Goal: Task Accomplishment & Management: Use online tool/utility

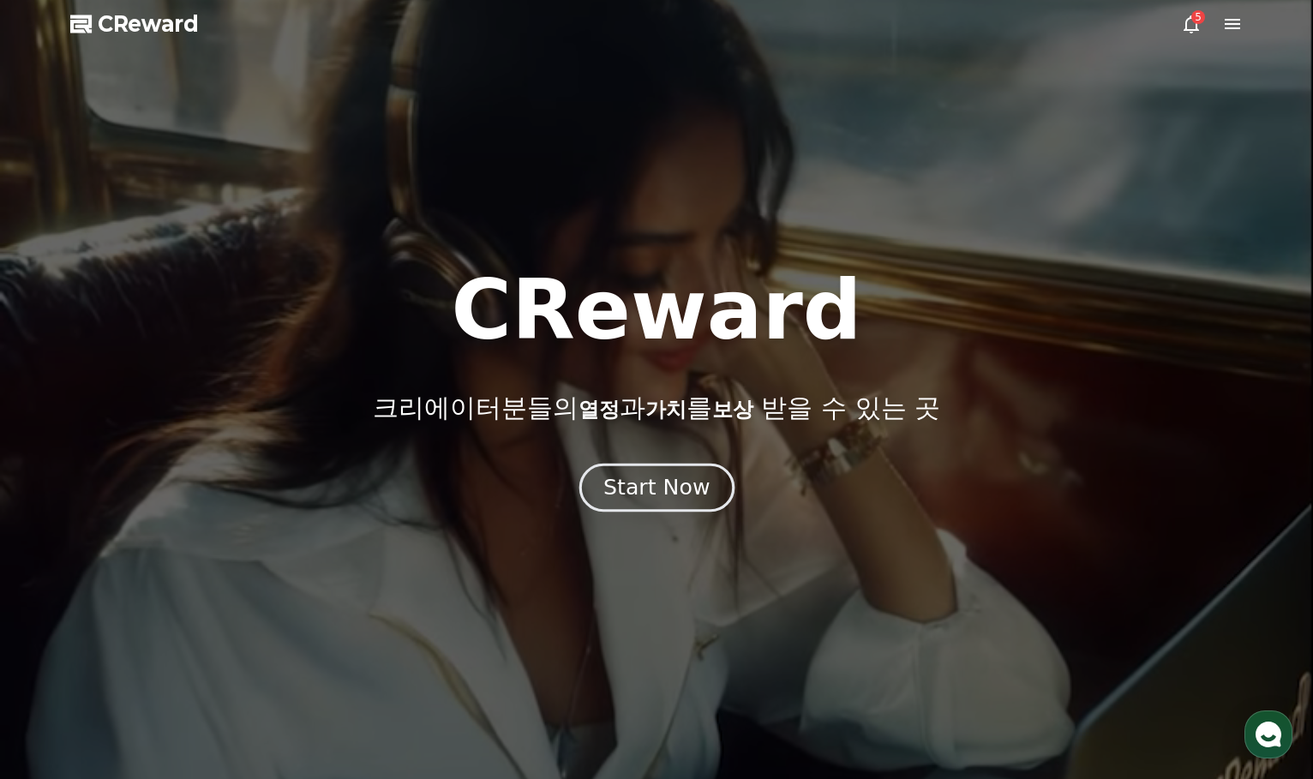
click at [645, 498] on div "Start Now" at bounding box center [656, 487] width 106 height 29
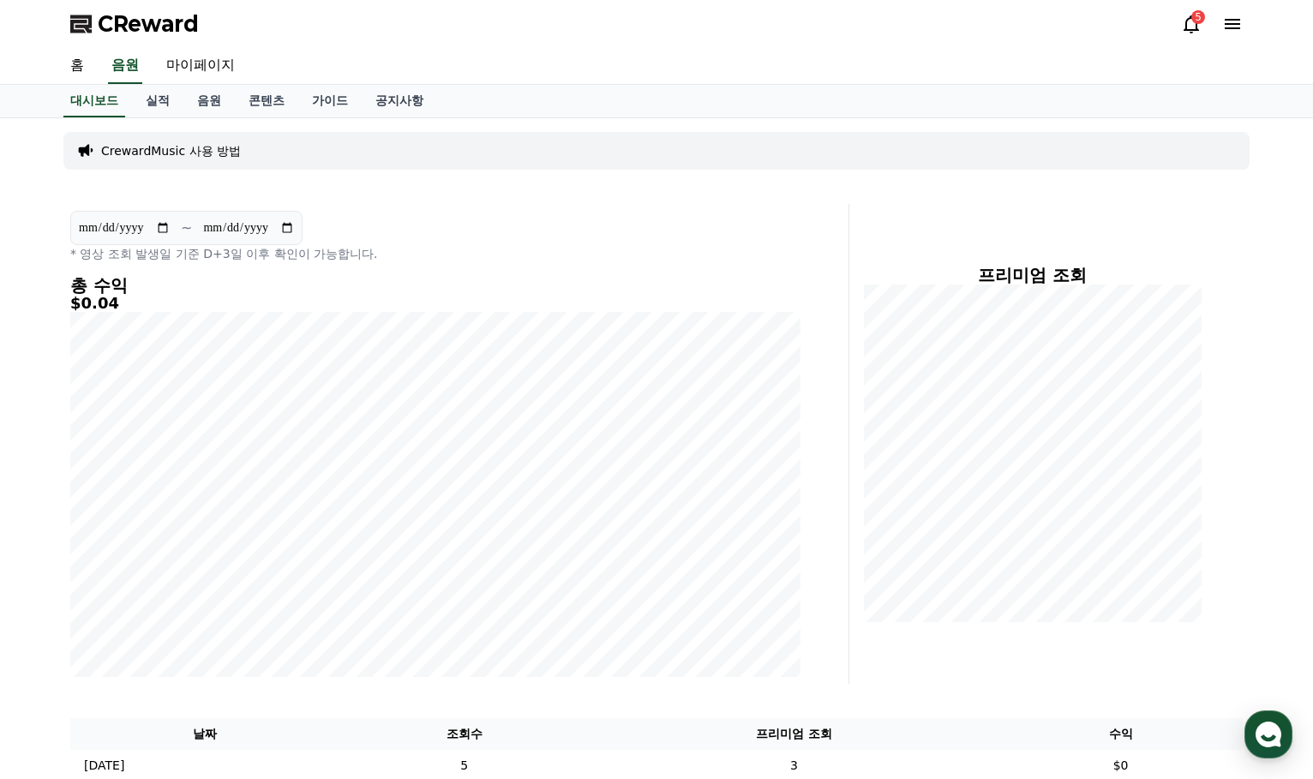
click at [406, 205] on div "**********" at bounding box center [435, 444] width 744 height 480
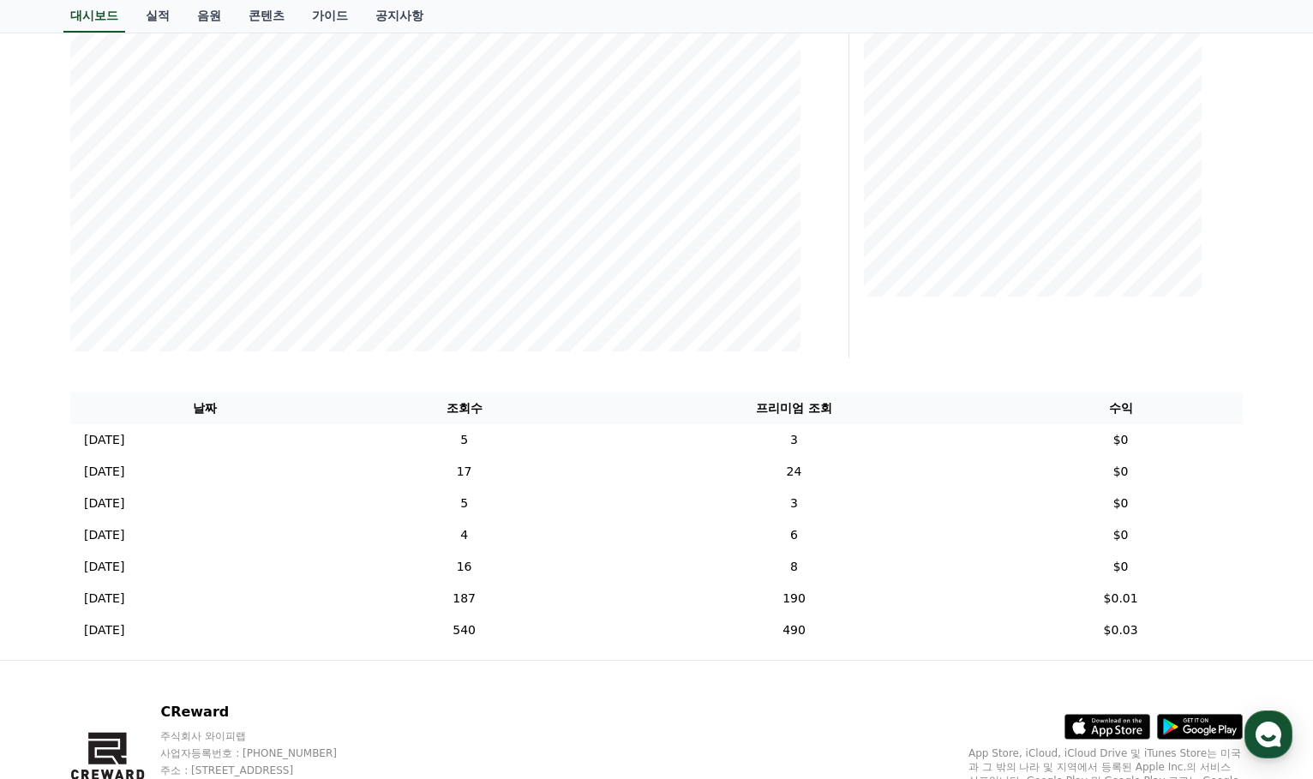
scroll to position [420, 0]
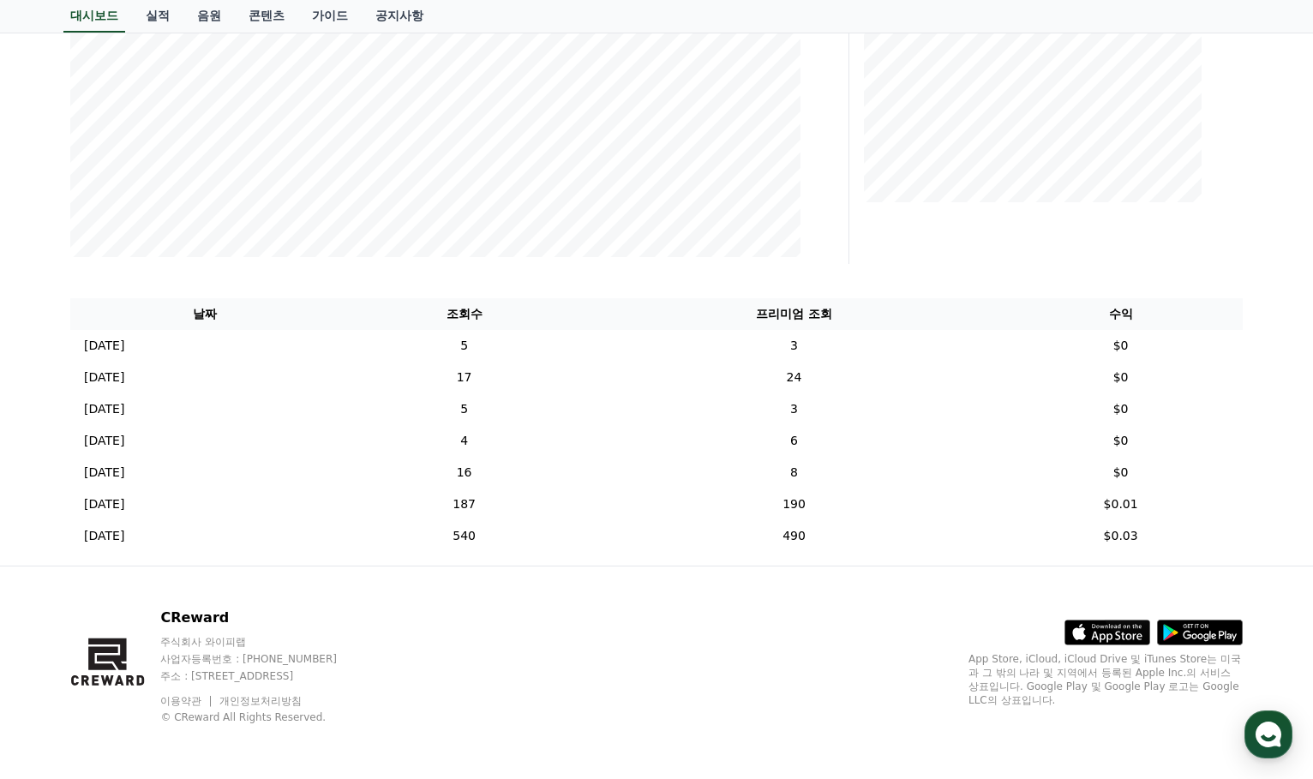
click at [914, 255] on div "프리미엄 조회" at bounding box center [1052, 24] width 393 height 480
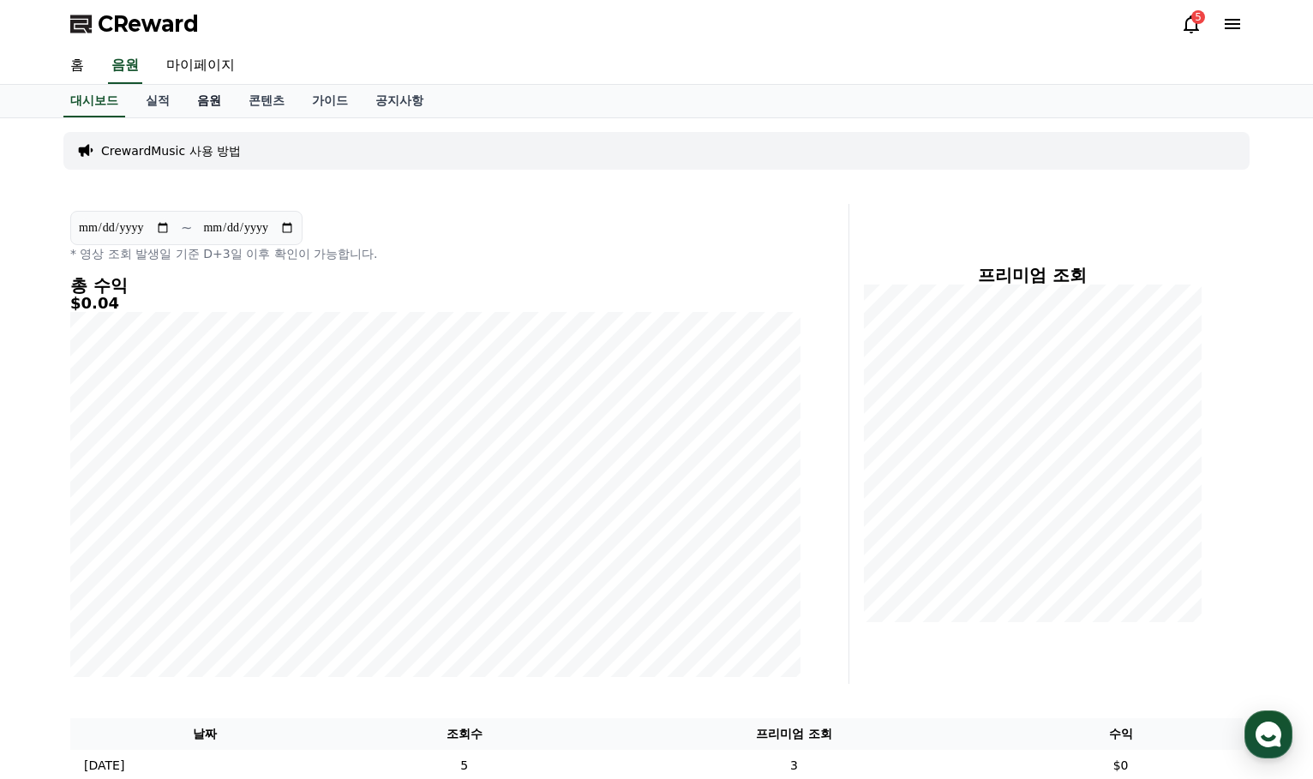
click at [208, 102] on link "음원" at bounding box center [208, 101] width 51 height 33
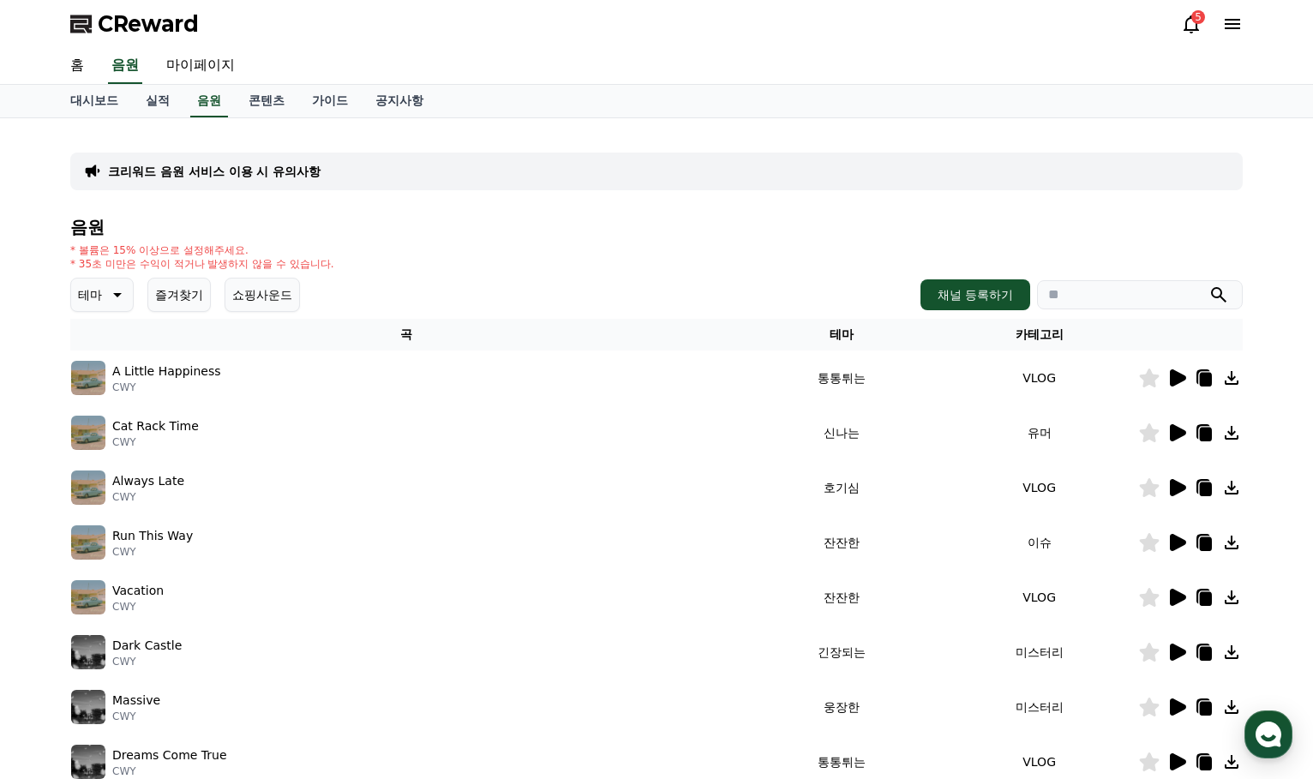
click at [489, 268] on div "* 볼륨은 15% 이상으로 설정해주세요. * 35초 미만은 수익이 적거나 발생하지 않을 수 있습니다." at bounding box center [656, 256] width 1172 height 27
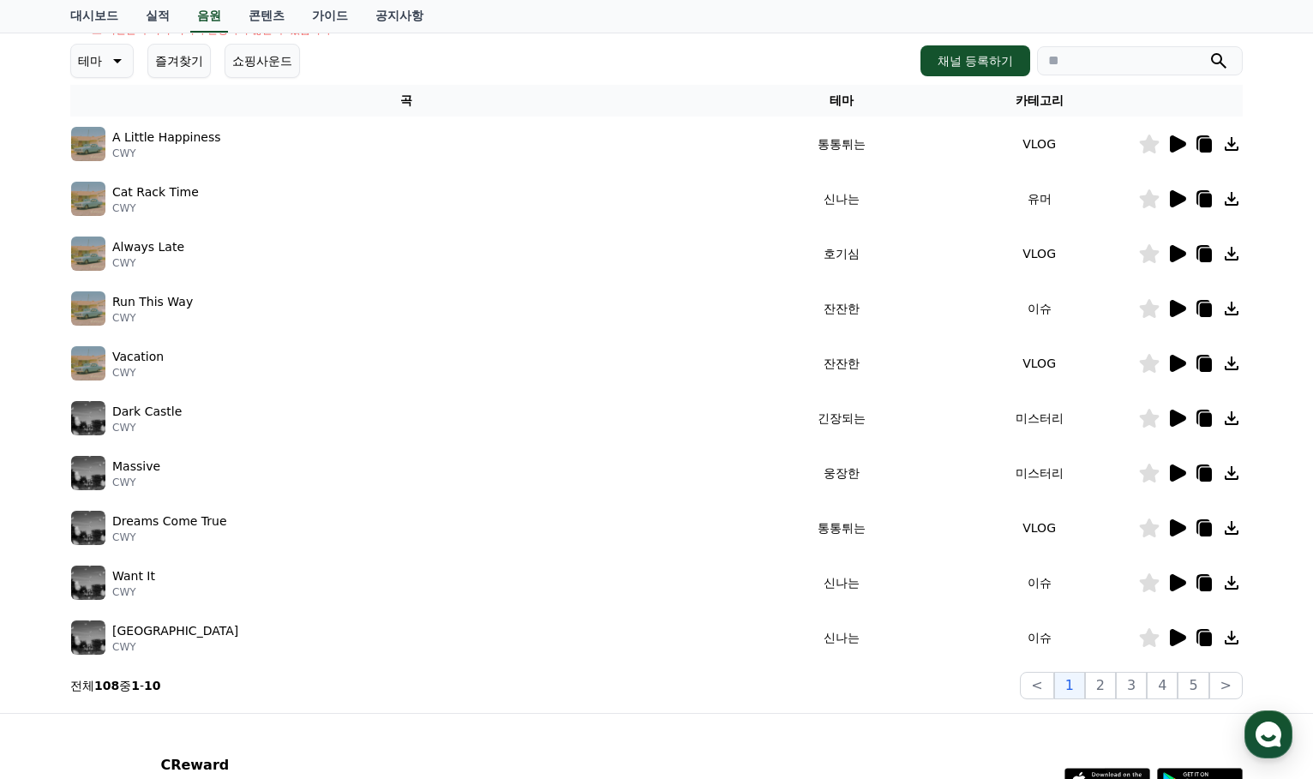
scroll to position [257, 0]
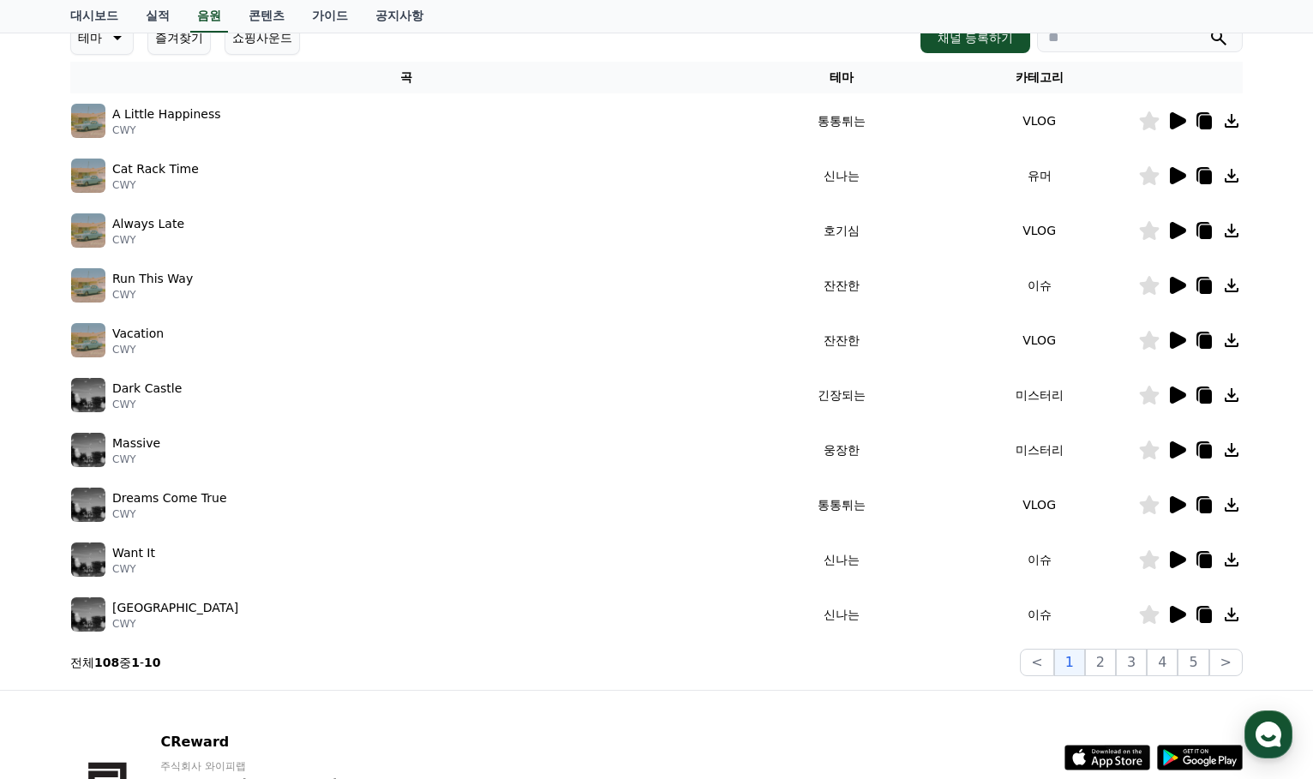
click at [1180, 124] on icon at bounding box center [1178, 120] width 16 height 17
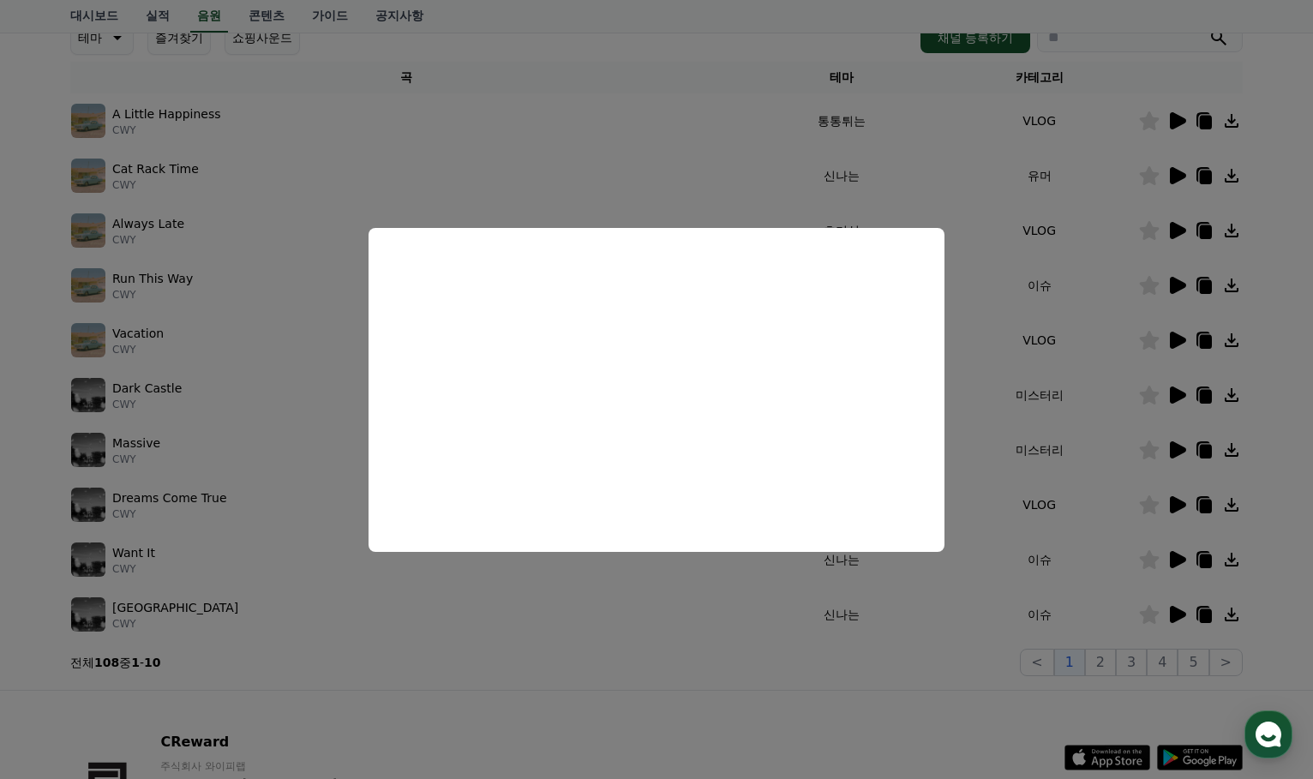
click at [1083, 231] on button "close modal" at bounding box center [656, 389] width 1313 height 779
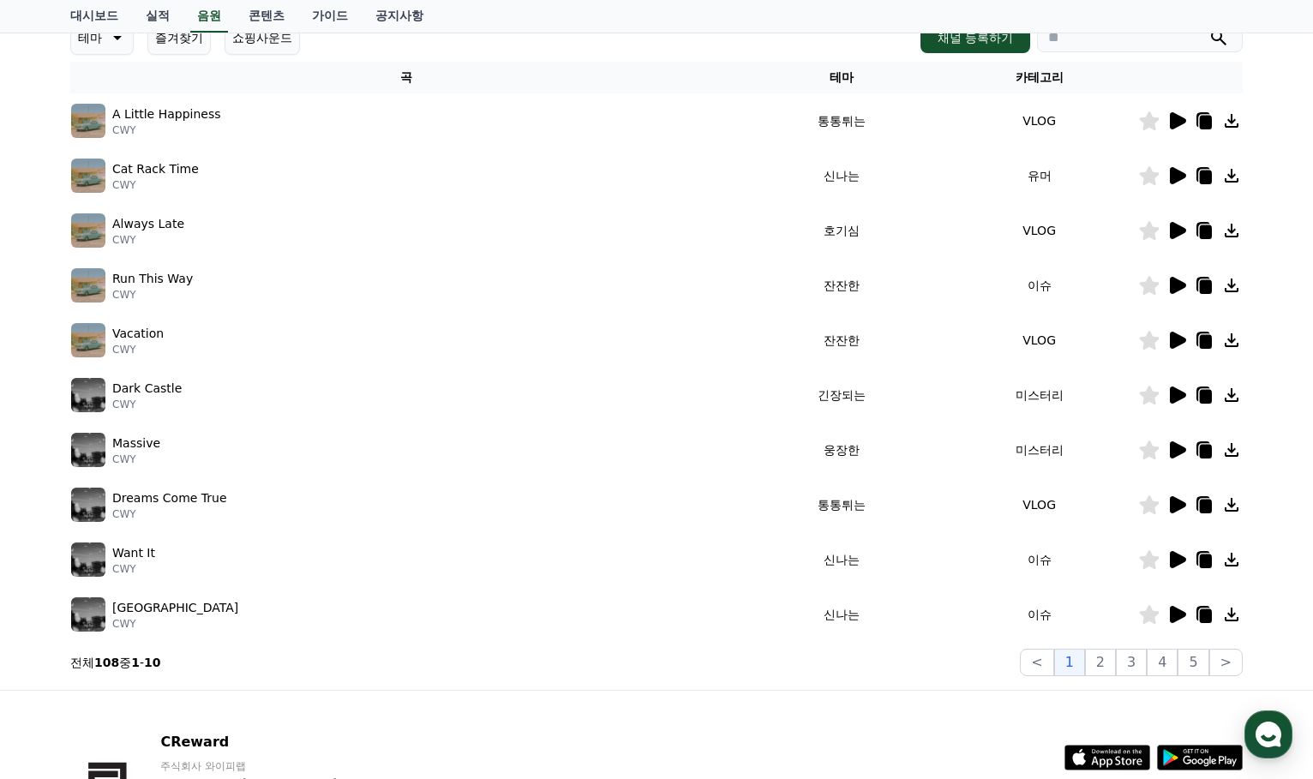
click at [1180, 171] on icon at bounding box center [1176, 175] width 21 height 21
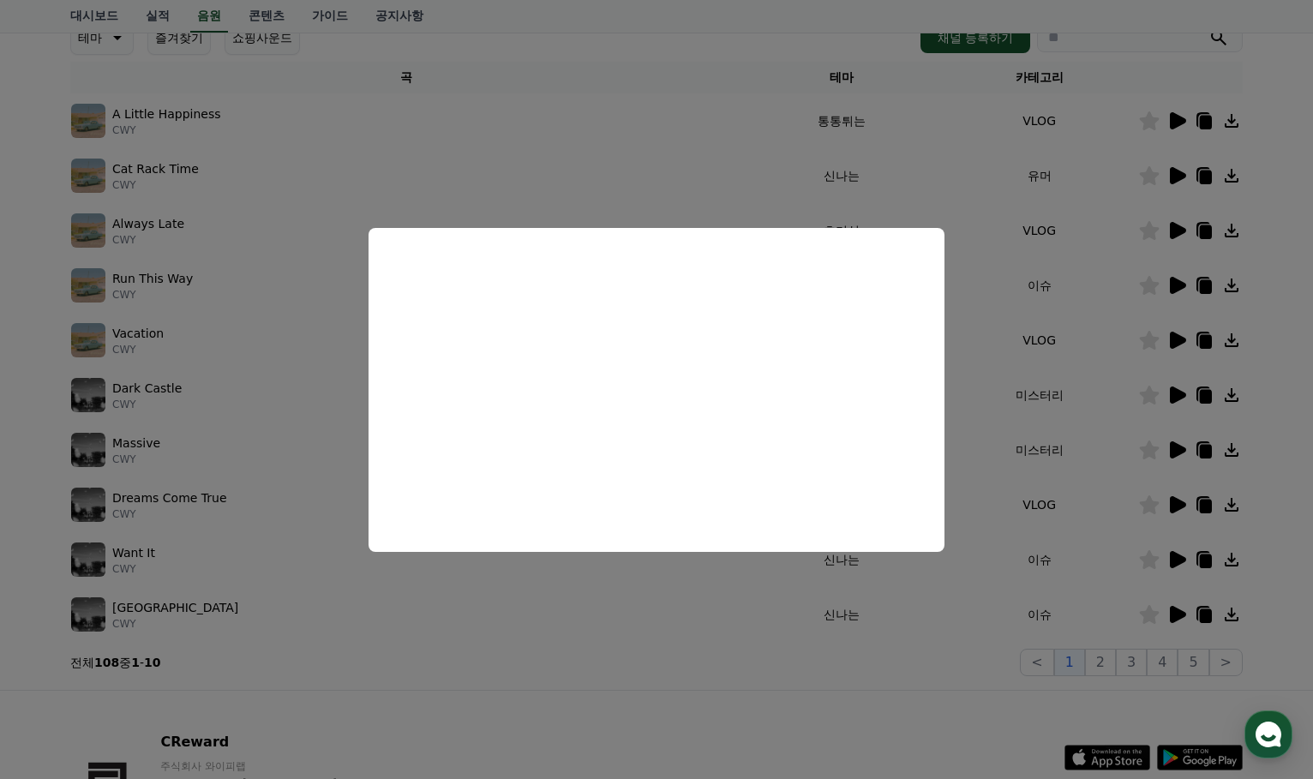
click at [1115, 265] on button "close modal" at bounding box center [656, 389] width 1313 height 779
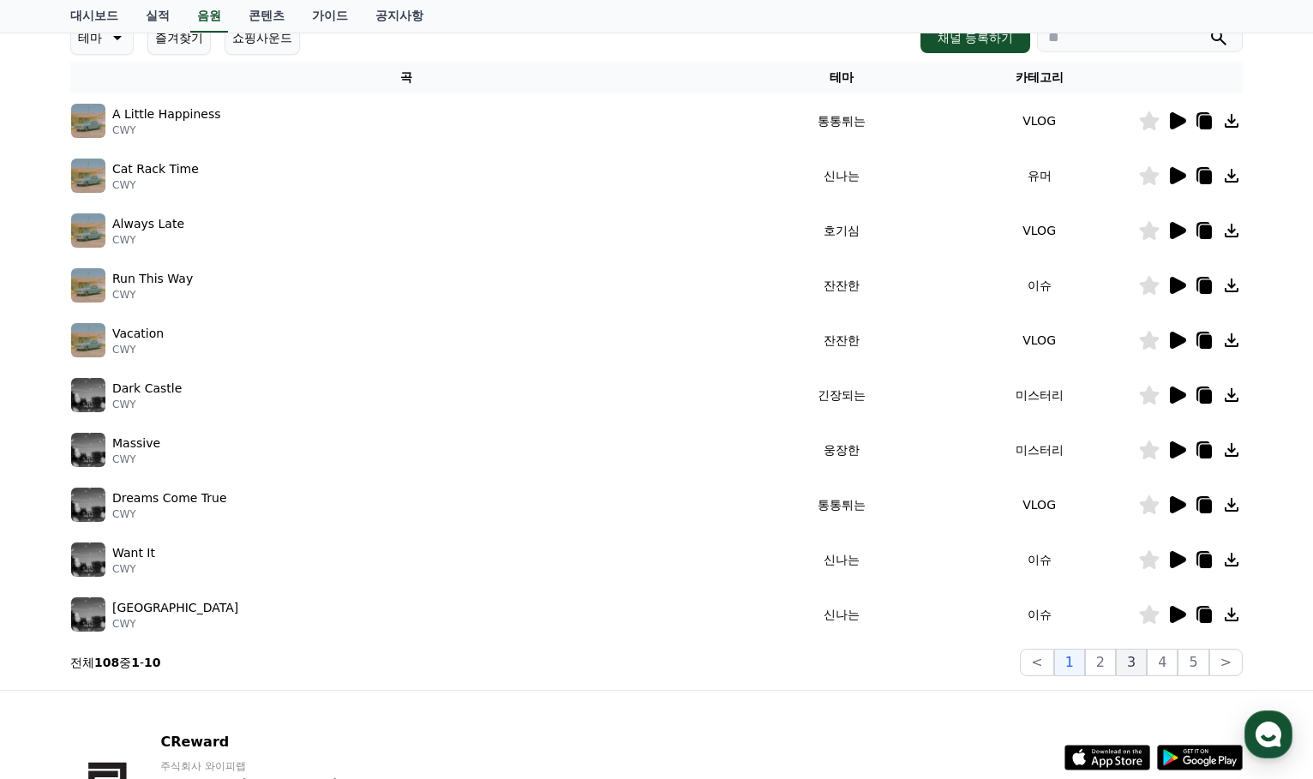
click at [1140, 660] on button "3" at bounding box center [1131, 662] width 31 height 27
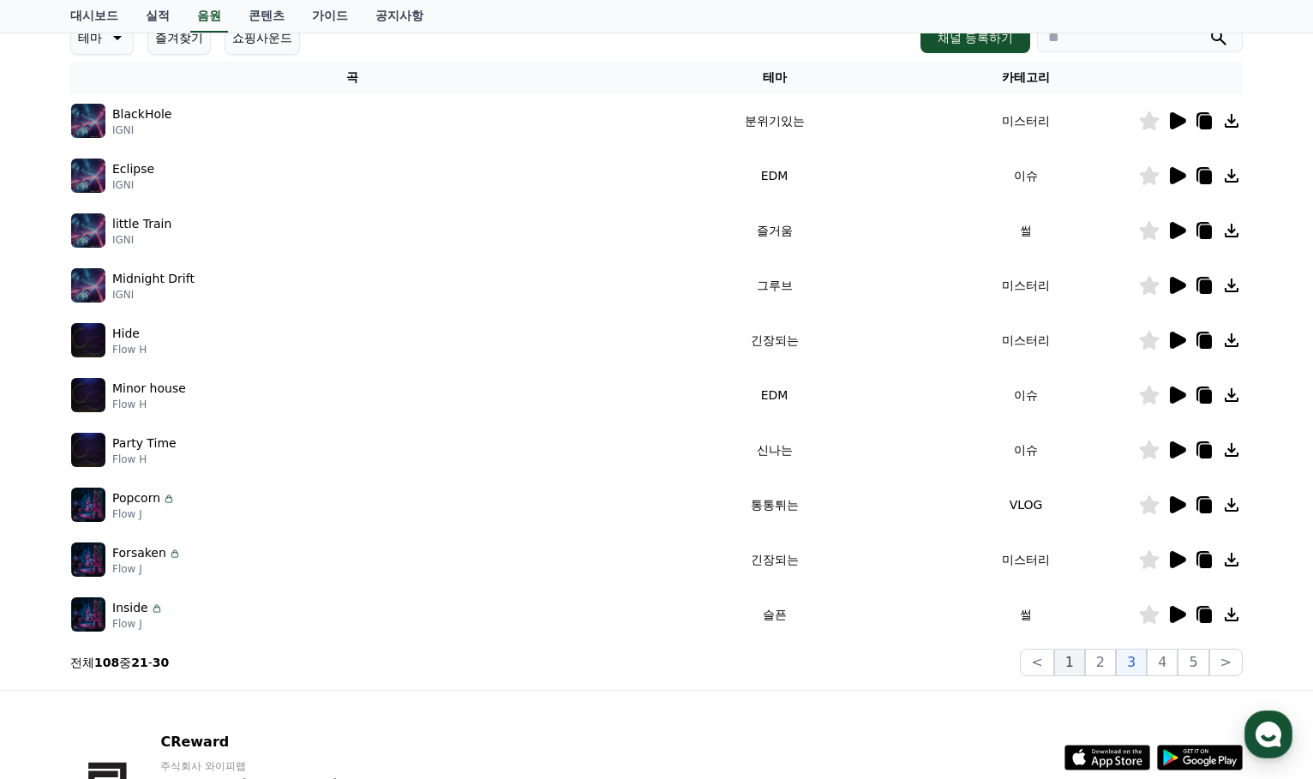
click at [1076, 664] on button "1" at bounding box center [1069, 662] width 31 height 27
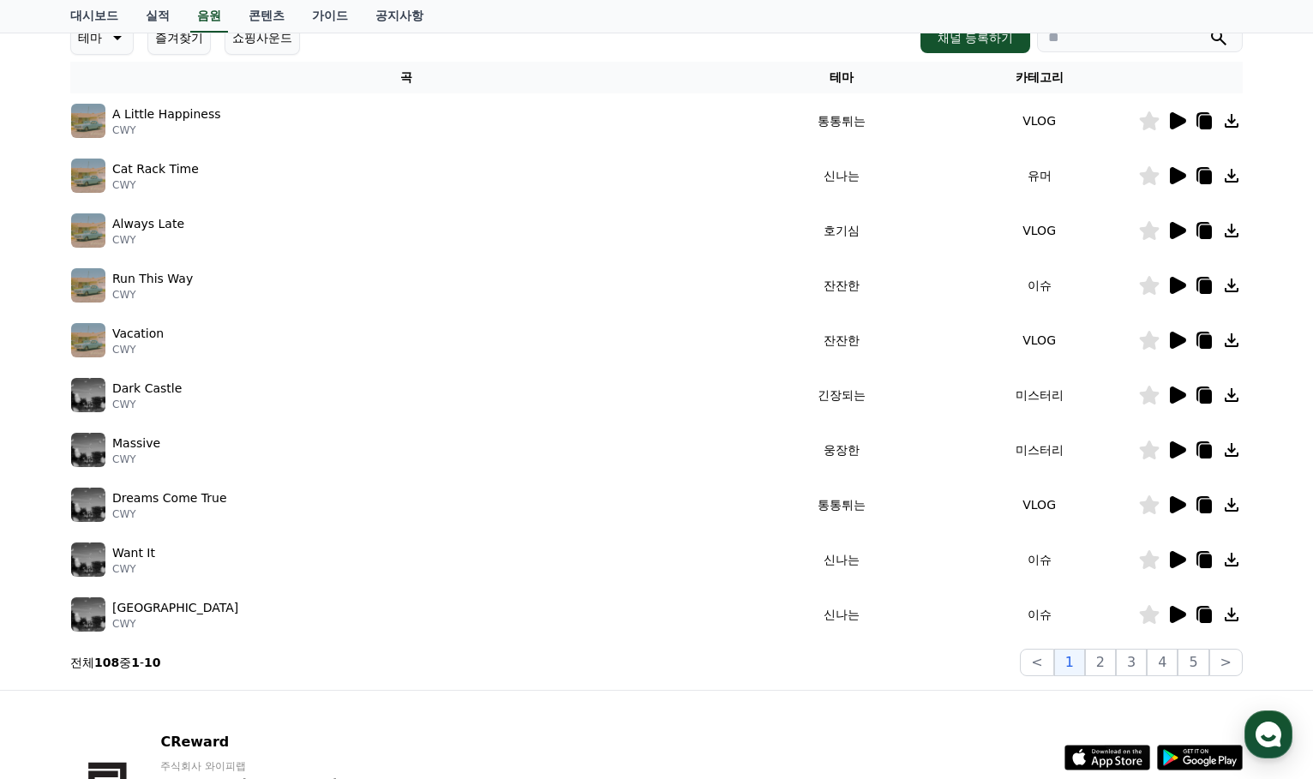
click at [1171, 559] on icon at bounding box center [1178, 559] width 16 height 17
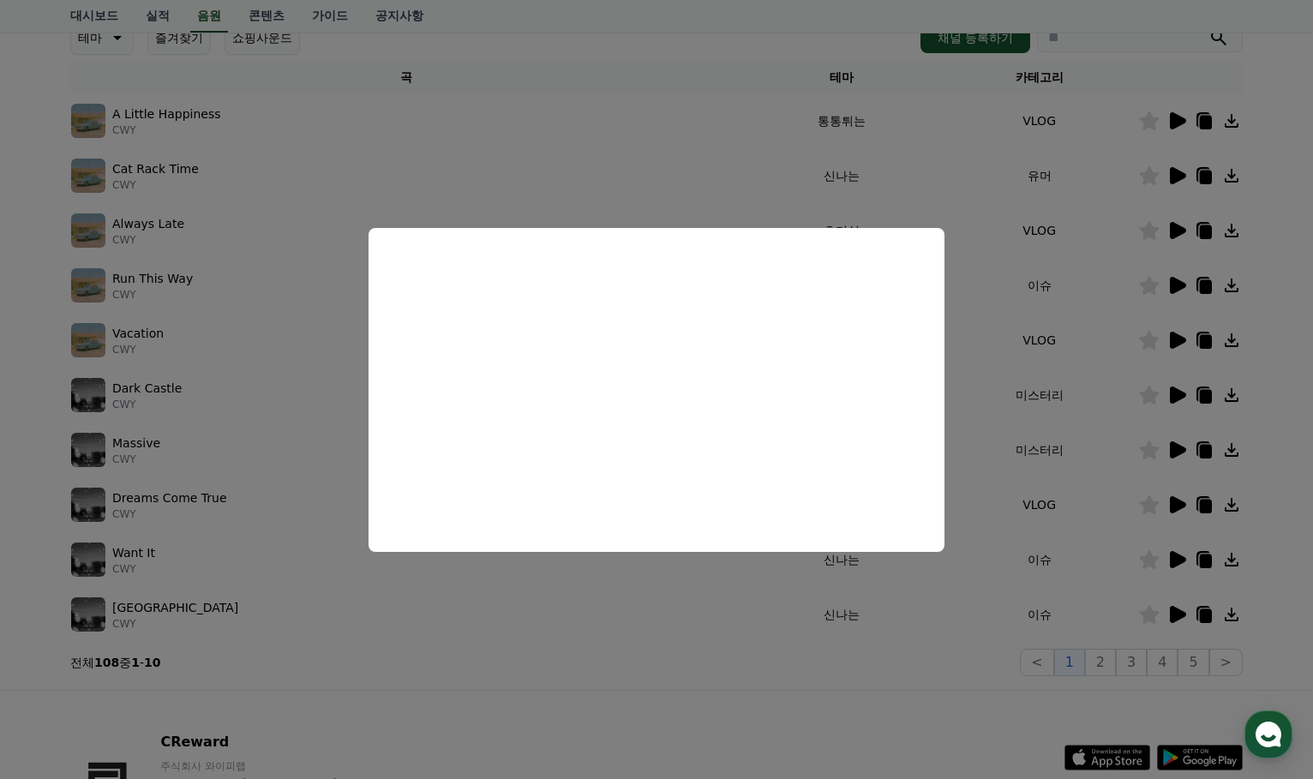
click at [1170, 609] on button "close modal" at bounding box center [656, 389] width 1313 height 779
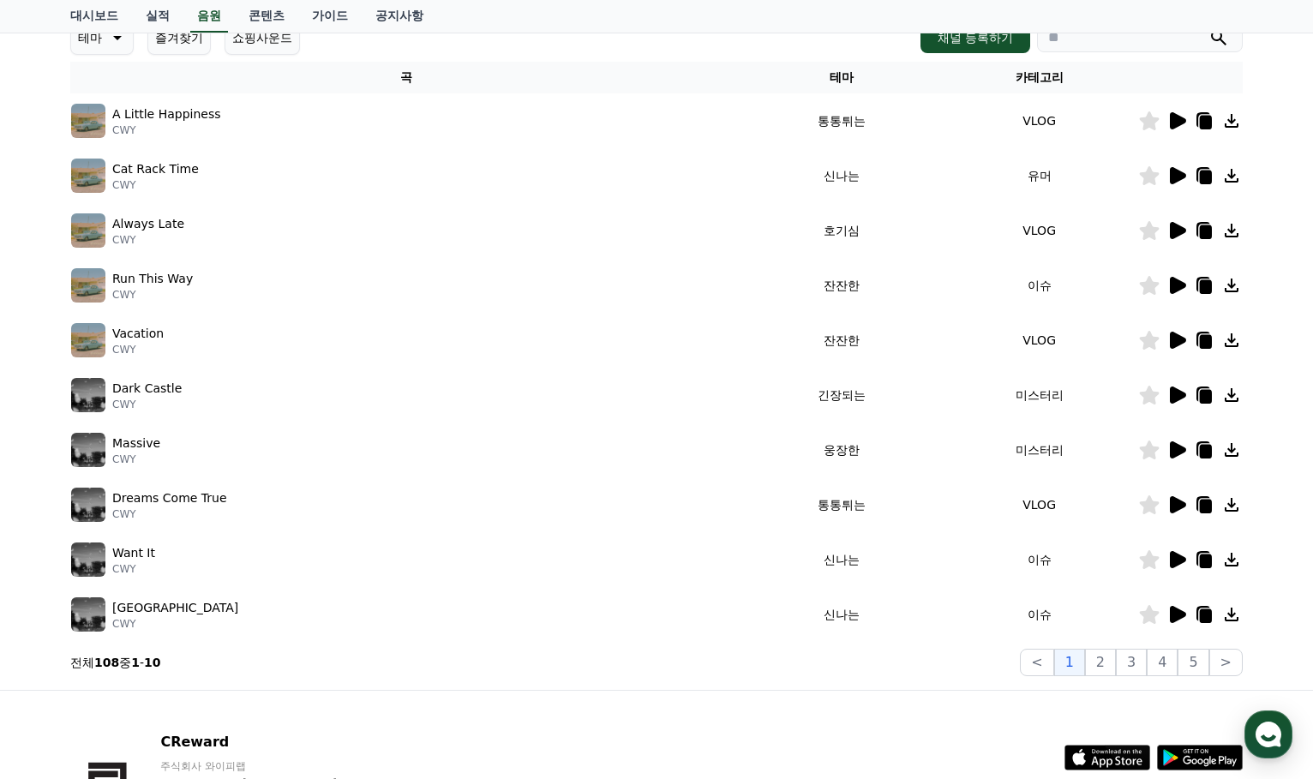
click at [1178, 613] on icon at bounding box center [1178, 614] width 16 height 17
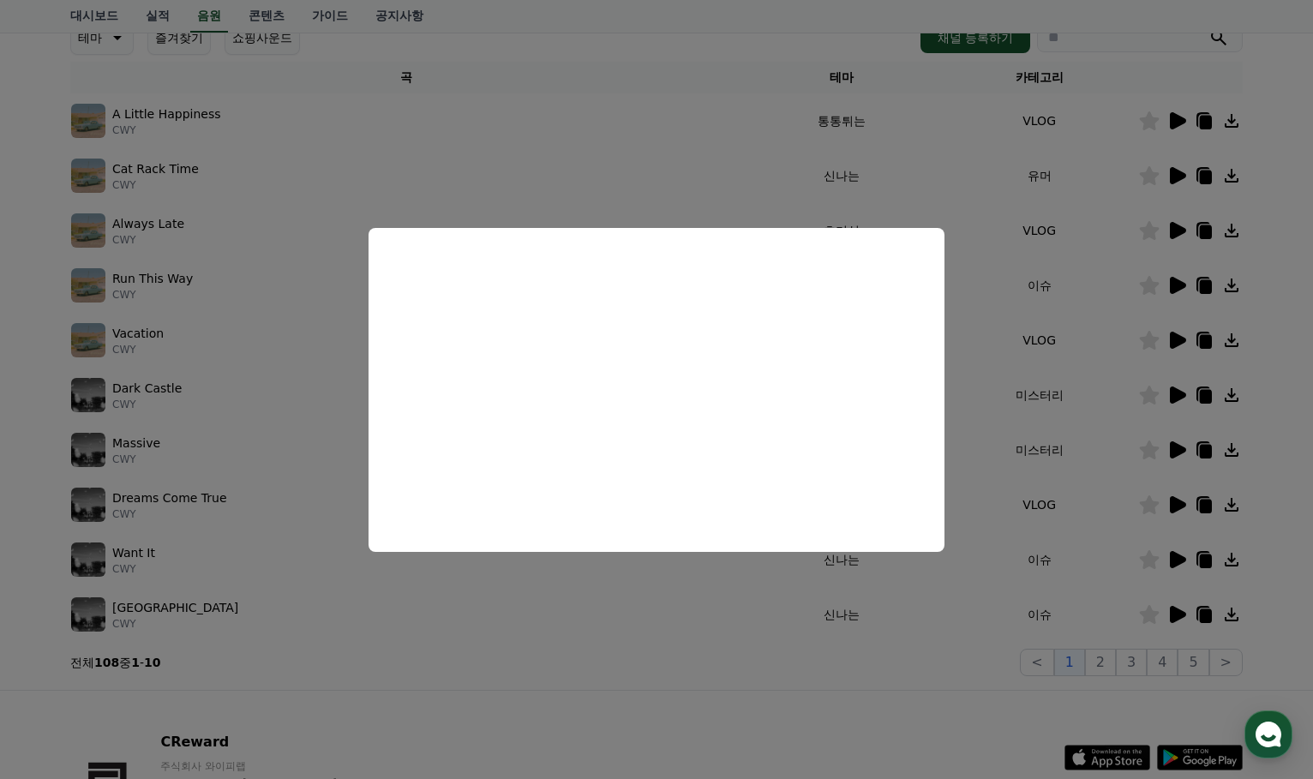
click at [1079, 515] on button "close modal" at bounding box center [656, 389] width 1313 height 779
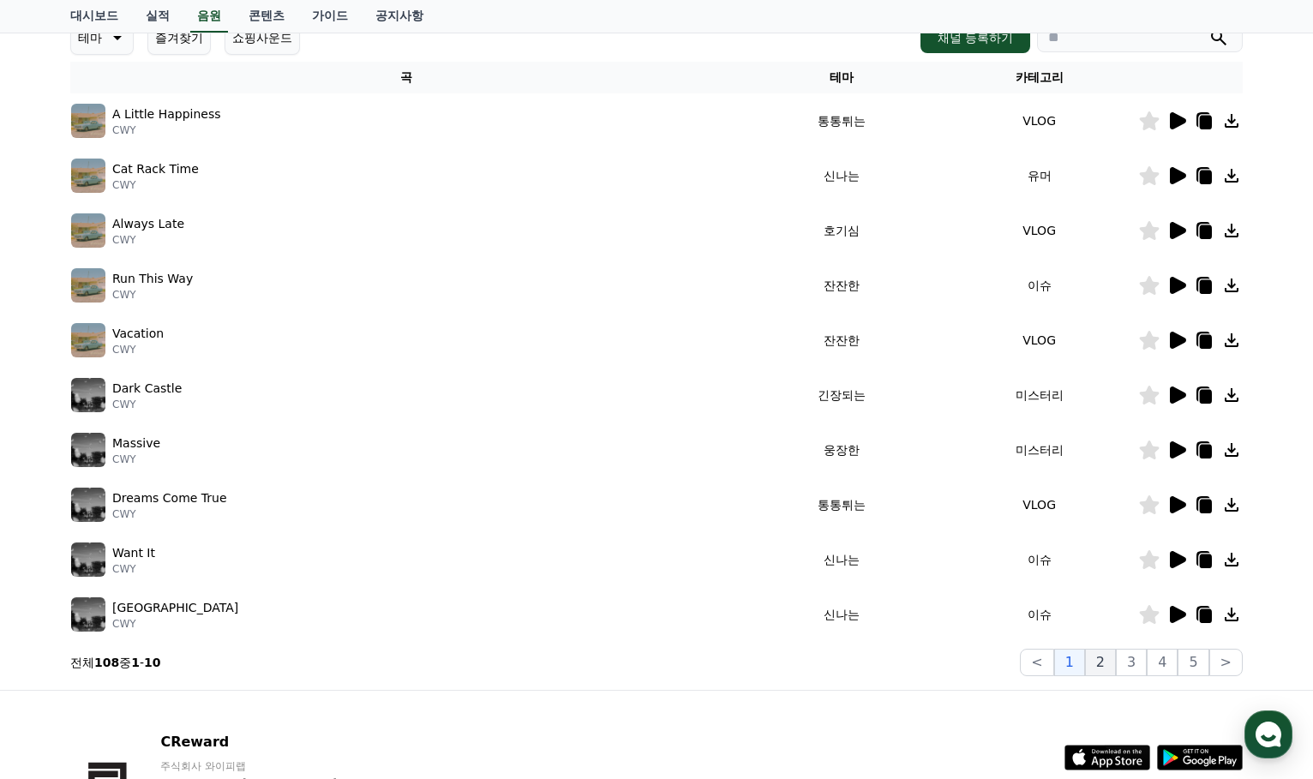
click at [1106, 663] on button "2" at bounding box center [1100, 662] width 31 height 27
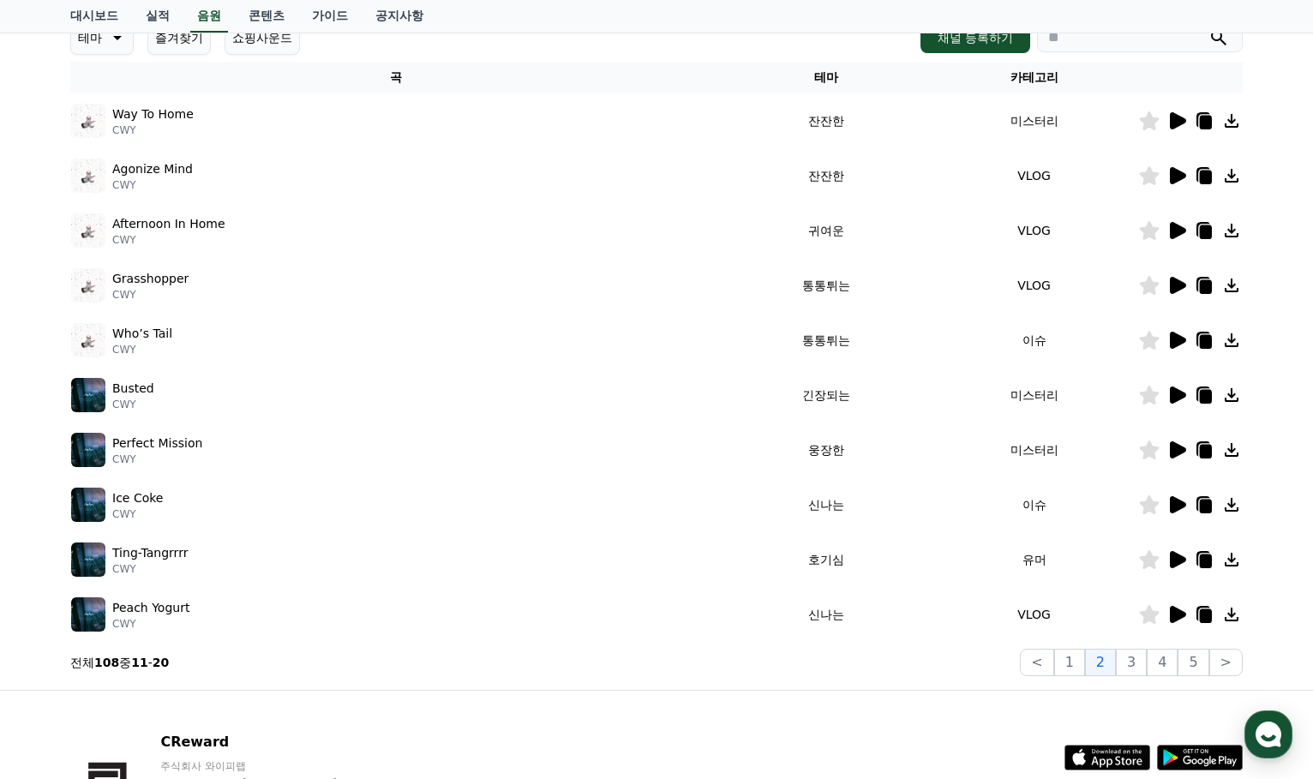
click at [1174, 338] on icon at bounding box center [1178, 340] width 16 height 17
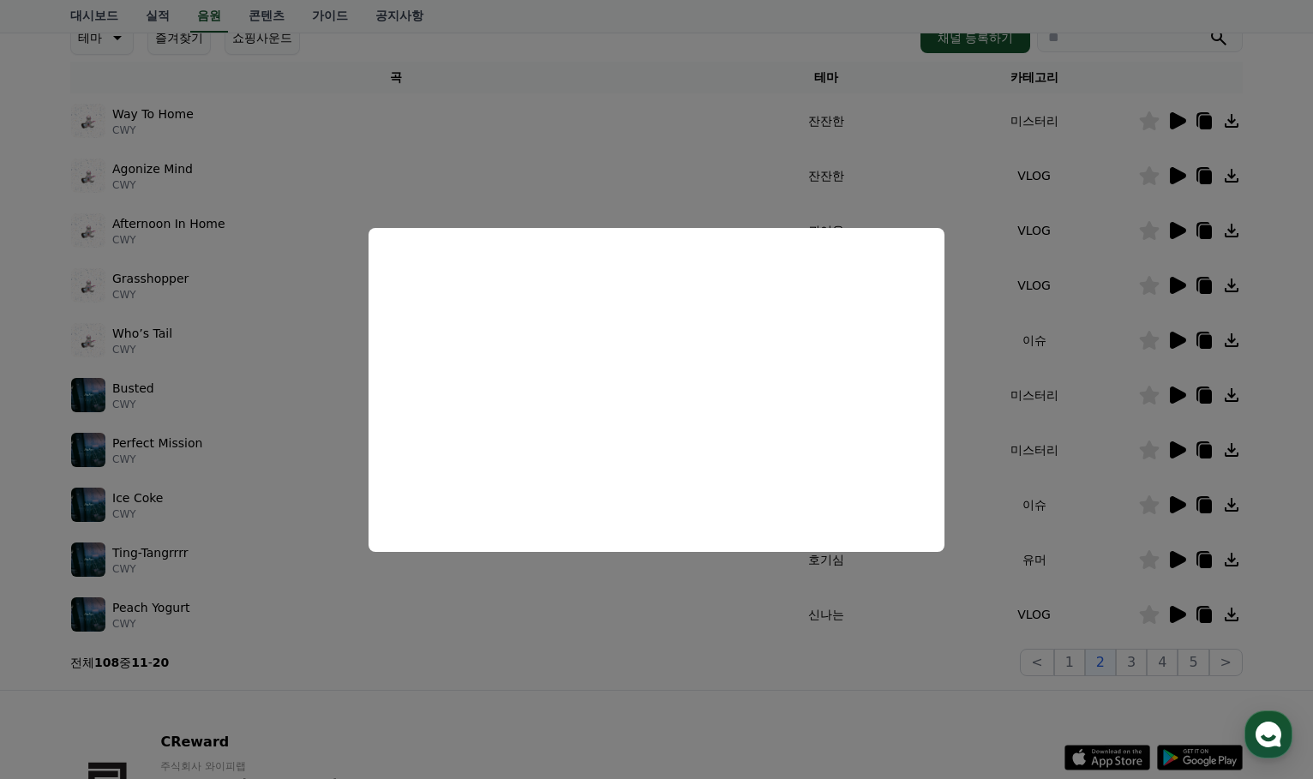
click at [1172, 507] on button "close modal" at bounding box center [656, 389] width 1313 height 779
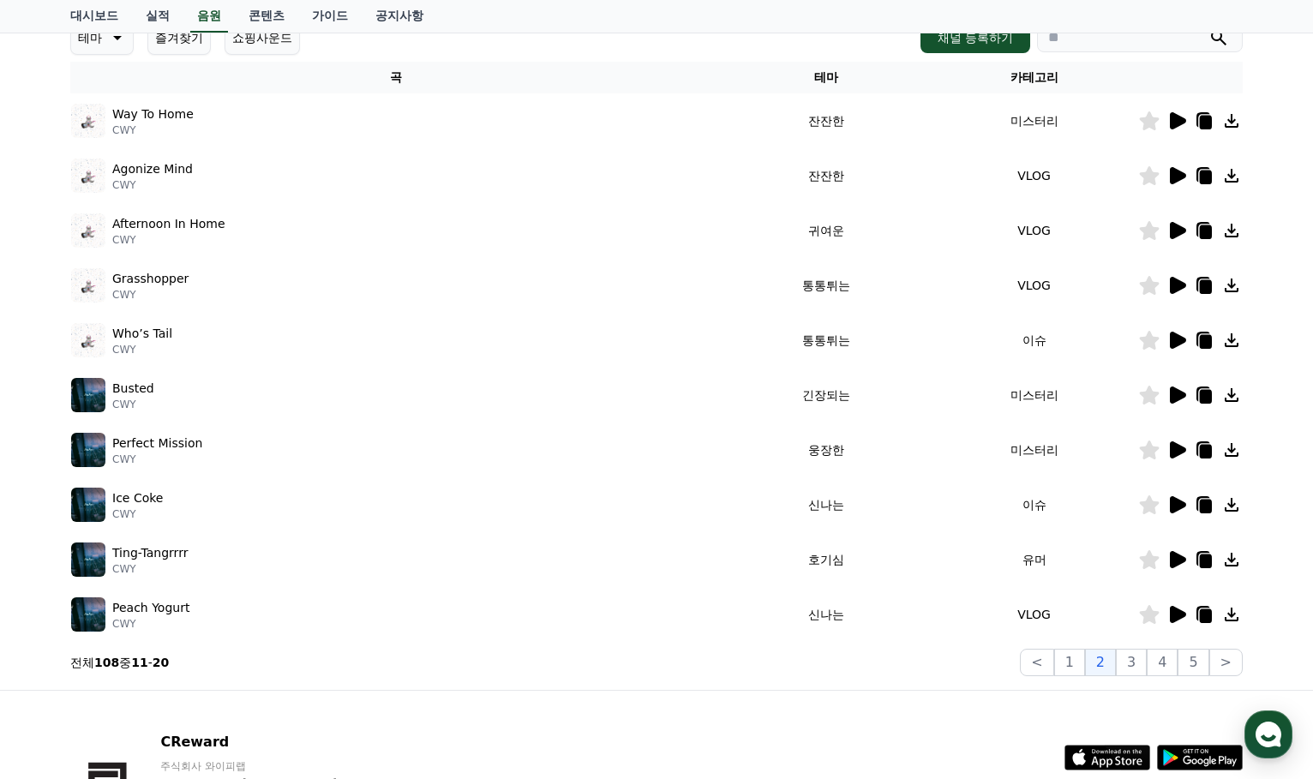
click at [1178, 503] on icon at bounding box center [1178, 504] width 16 height 17
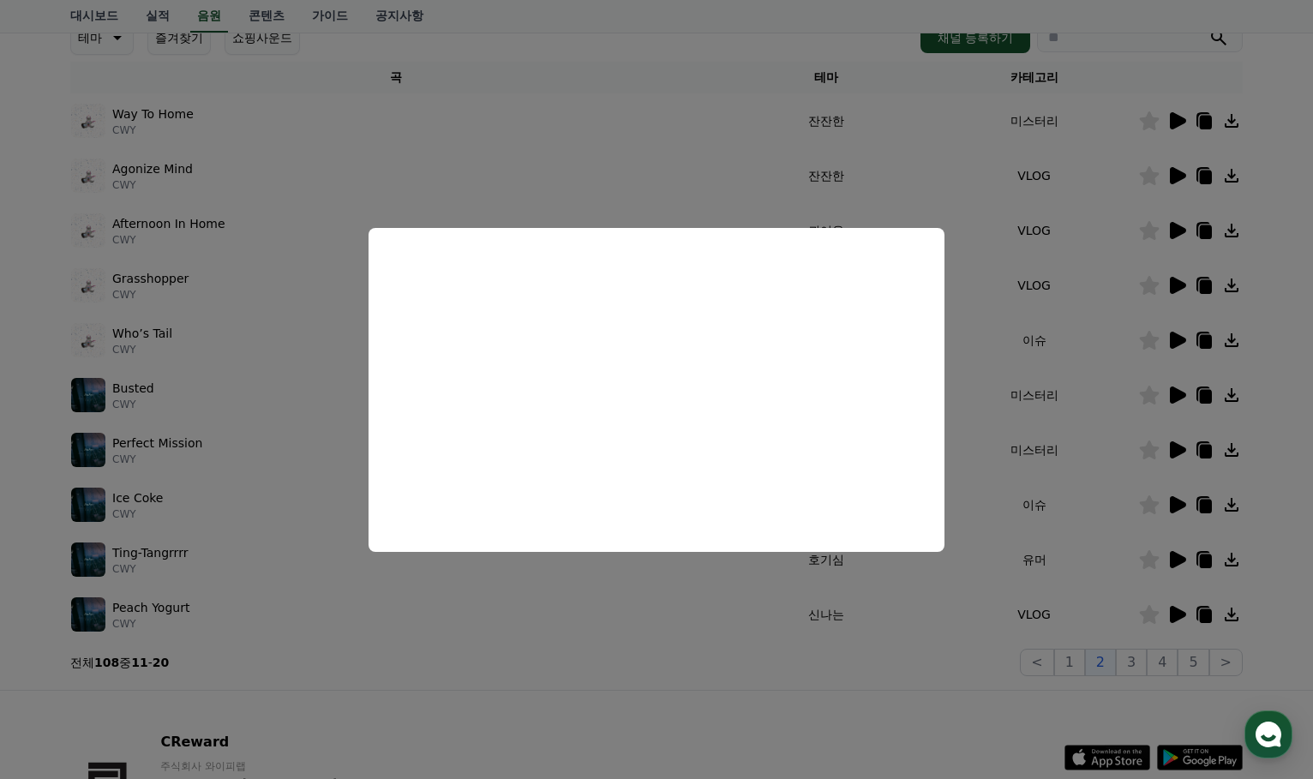
click at [1093, 542] on button "close modal" at bounding box center [656, 389] width 1313 height 779
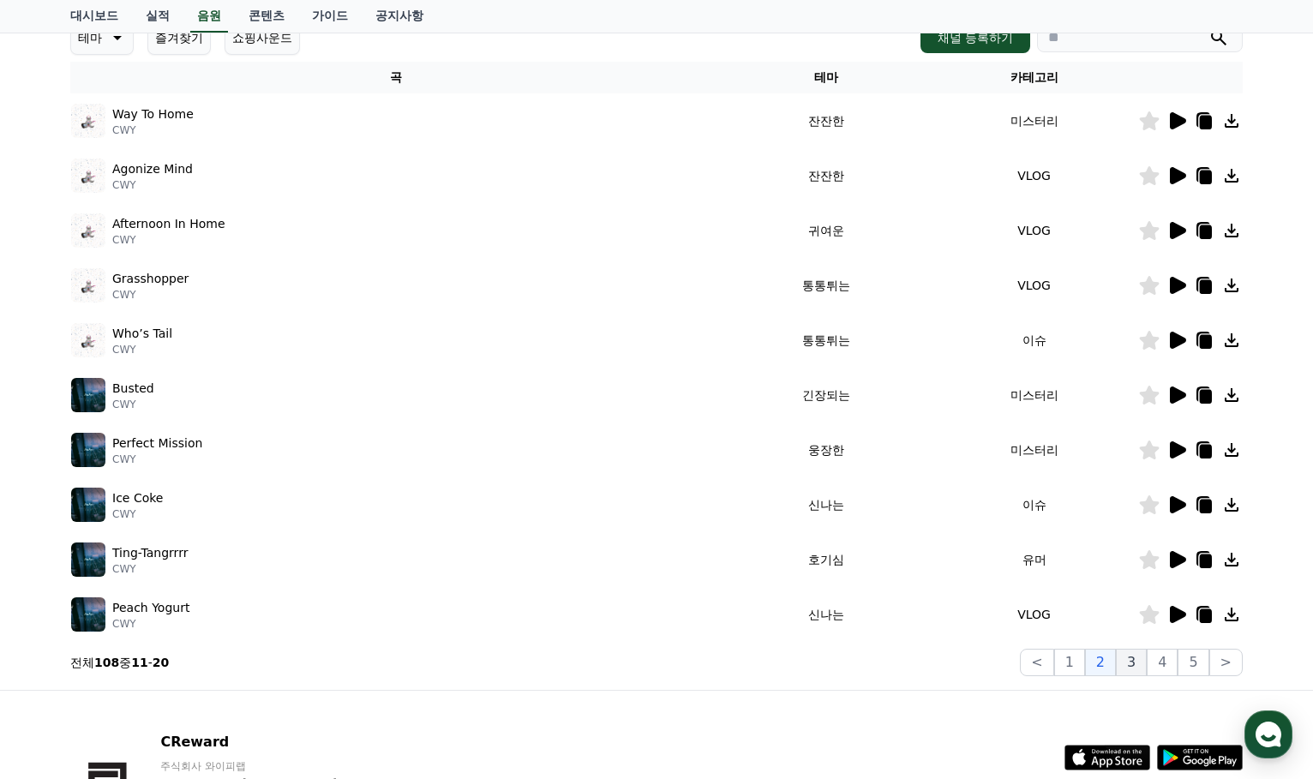
click at [1136, 664] on button "3" at bounding box center [1131, 662] width 31 height 27
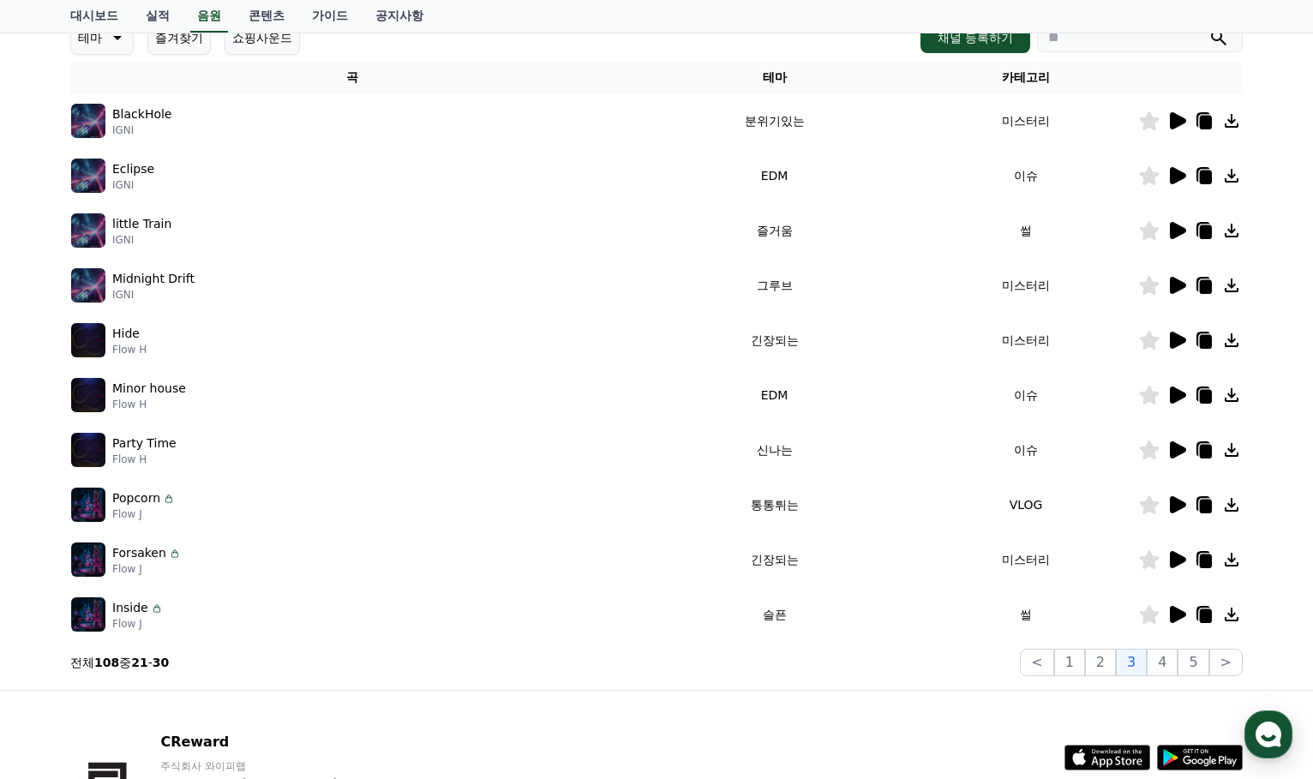
click at [1177, 178] on icon at bounding box center [1178, 175] width 16 height 17
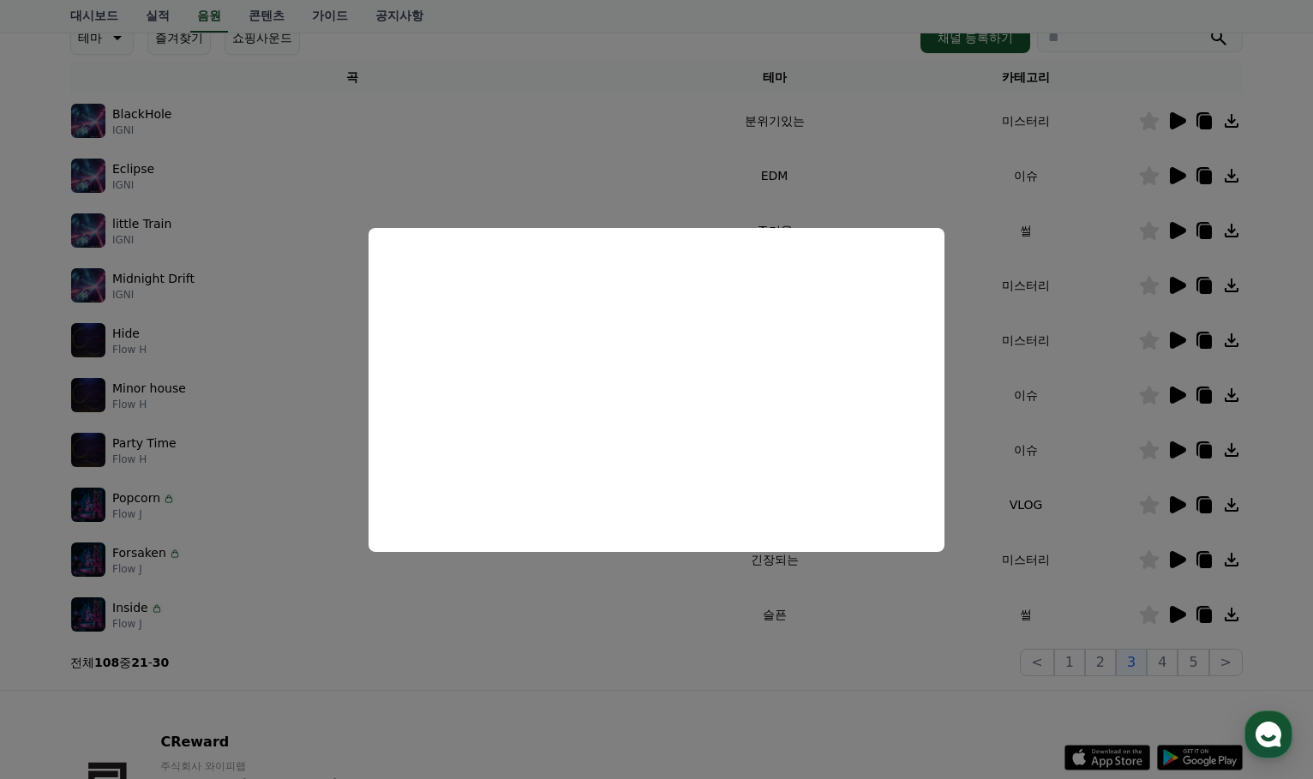
click at [1088, 177] on button "close modal" at bounding box center [656, 389] width 1313 height 779
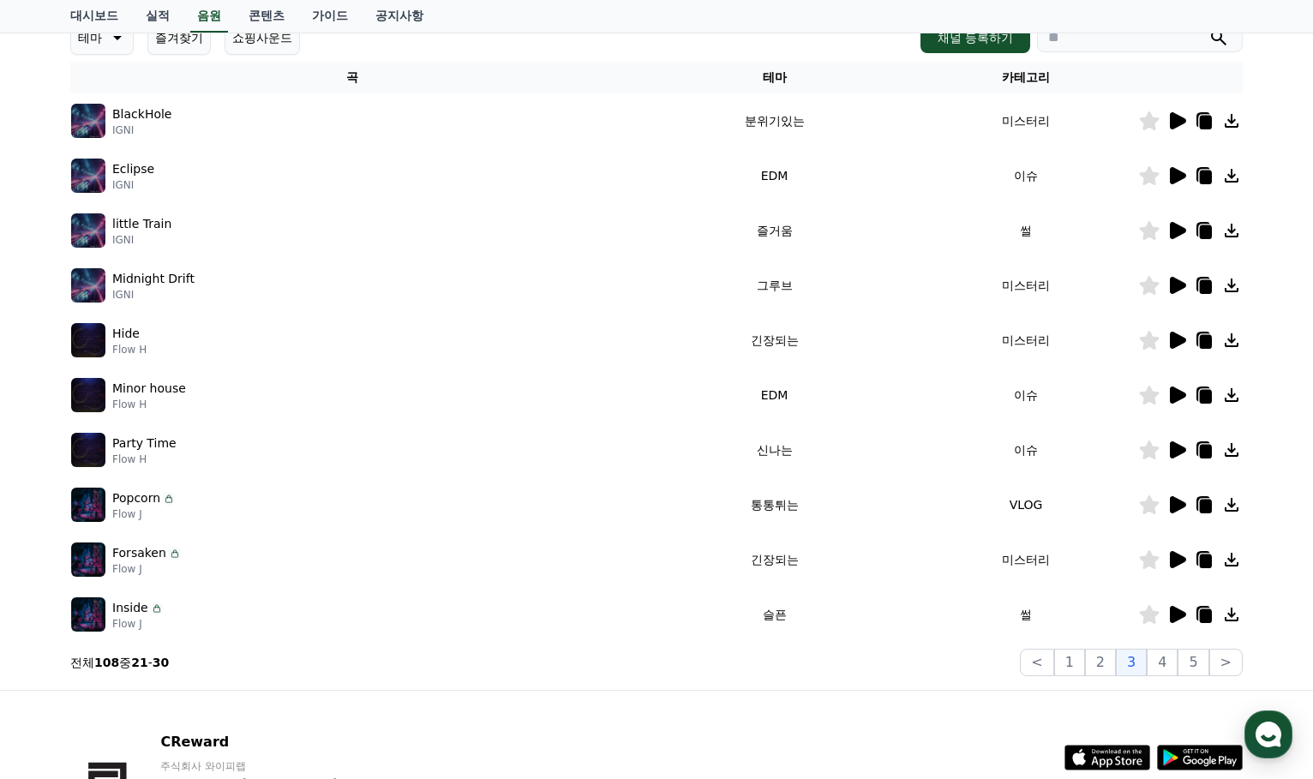
click at [1232, 178] on icon at bounding box center [1232, 176] width 14 height 14
click at [1206, 177] on icon at bounding box center [1206, 178] width 12 height 14
